Goal: Task Accomplishment & Management: Manage account settings

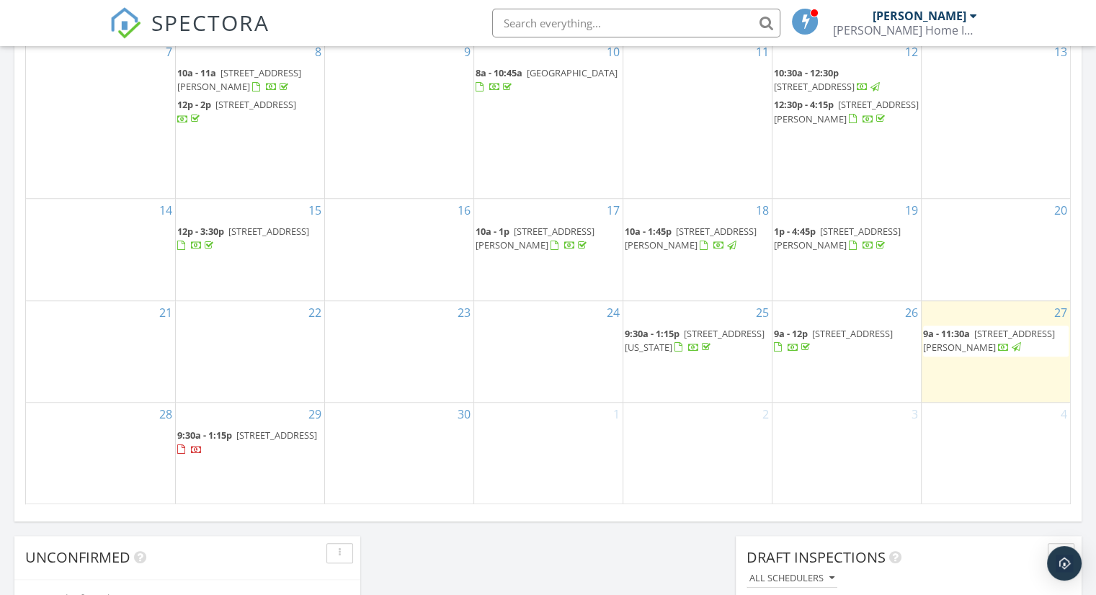
scroll to position [936, 0]
click at [236, 441] on span "3531 Oriskany Dr, Orlando 32820" at bounding box center [276, 434] width 81 height 13
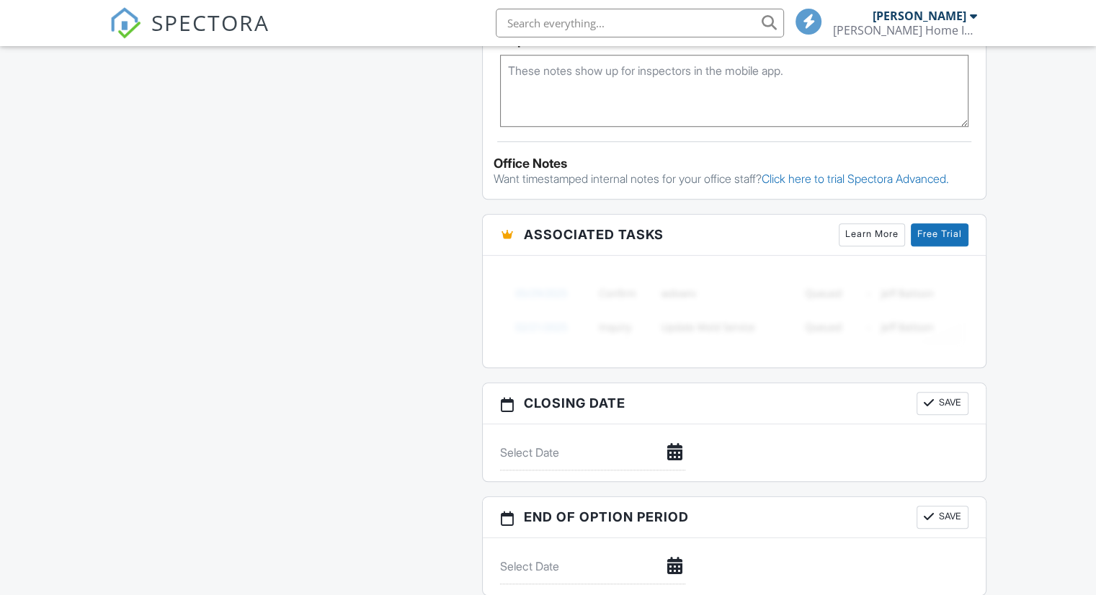
scroll to position [1150, 0]
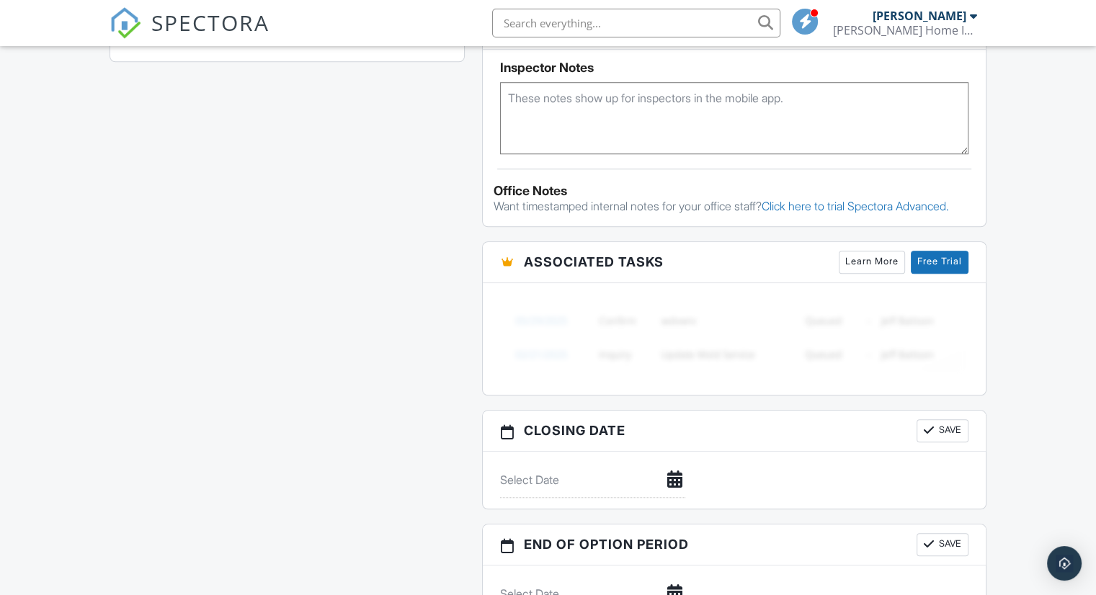
click at [593, 116] on textarea at bounding box center [734, 118] width 468 height 72
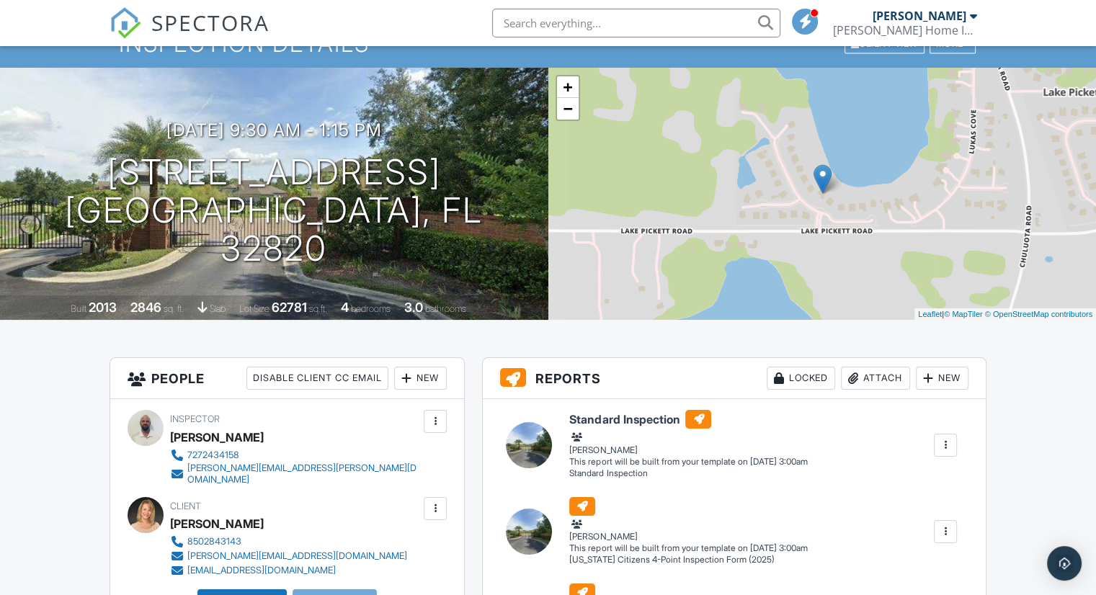
scroll to position [0, 0]
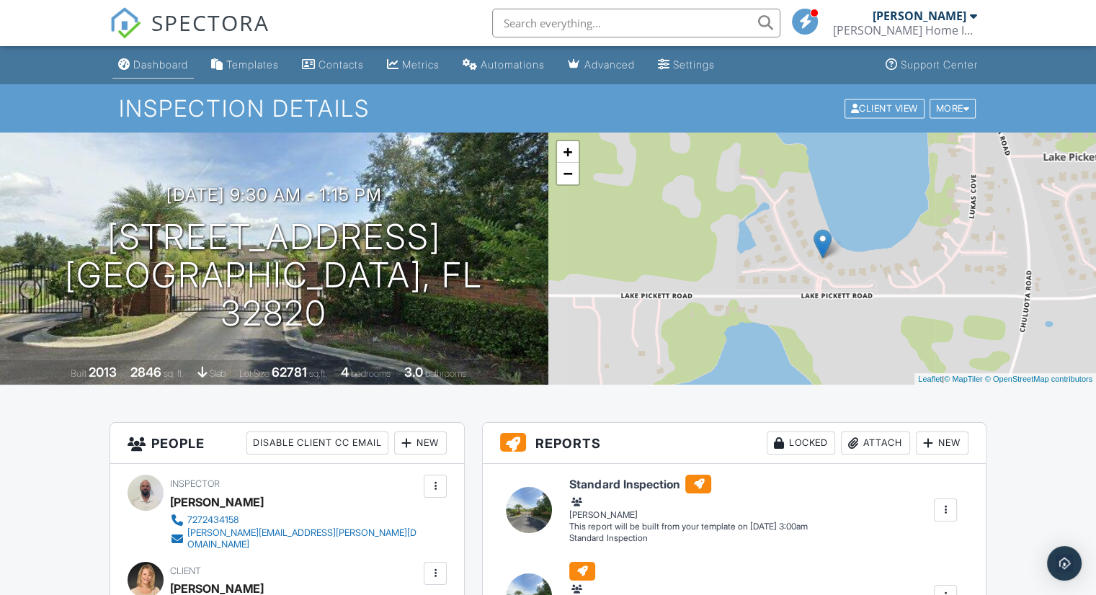
type textarea "GC 2458 Sentri 2372802156024"
click at [161, 58] on link "Dashboard" at bounding box center [152, 65] width 81 height 27
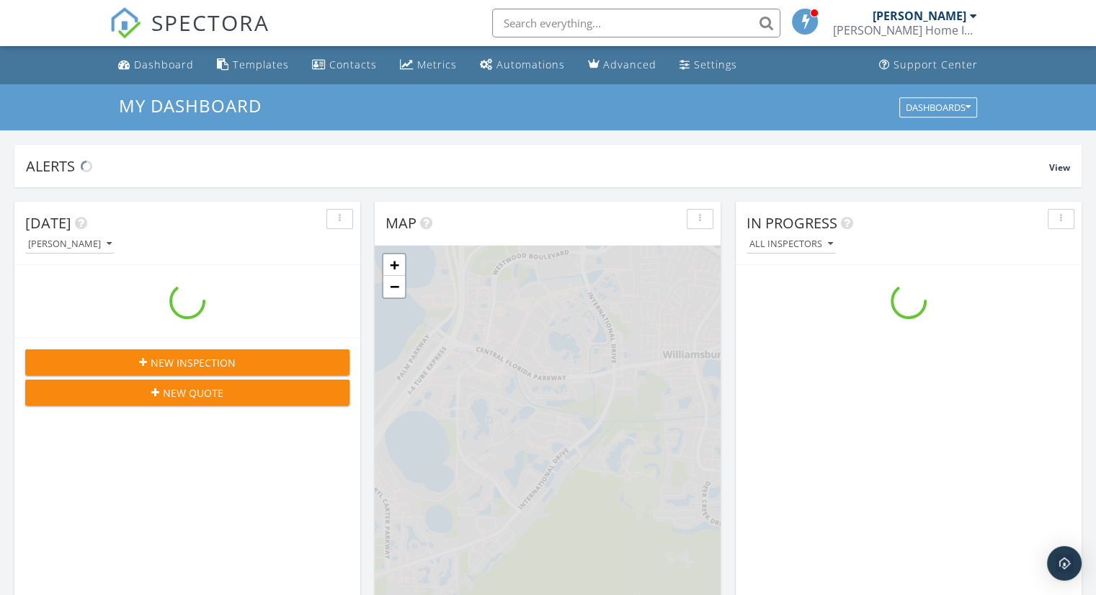
scroll to position [1333, 1118]
